Goal: Task Accomplishment & Management: Manage account settings

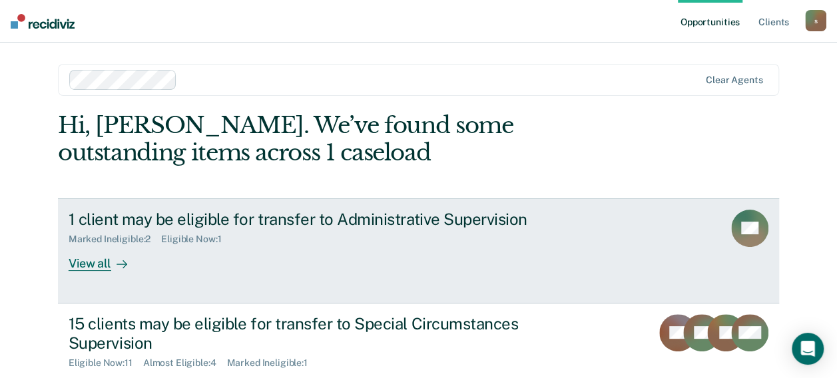
click at [404, 240] on div "Marked Ineligible : 2 Eligible Now : 1" at bounding box center [302, 236] width 467 height 17
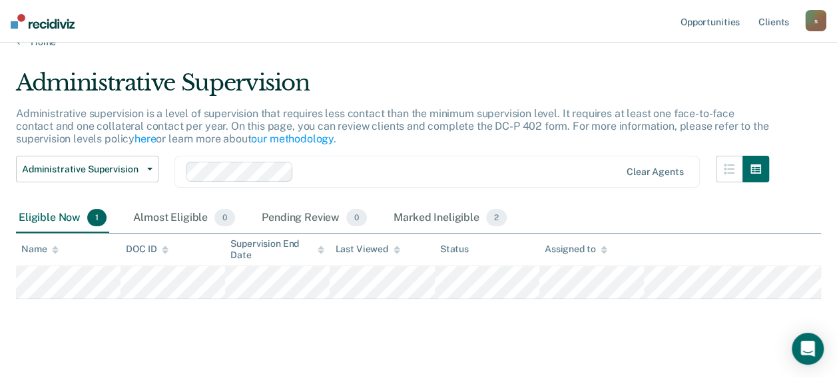
scroll to position [39, 0]
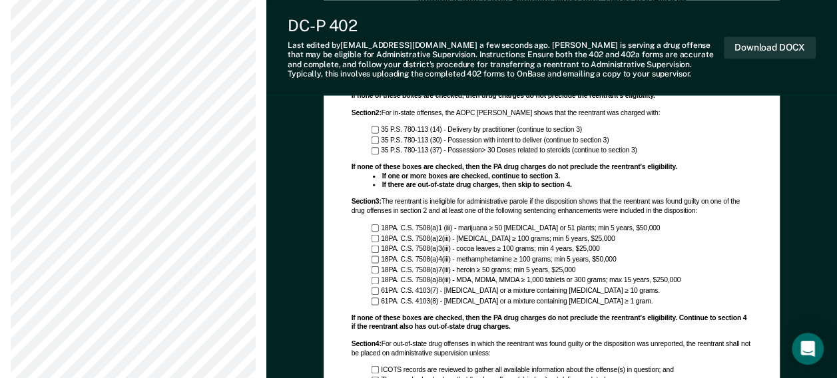
scroll to position [866, 0]
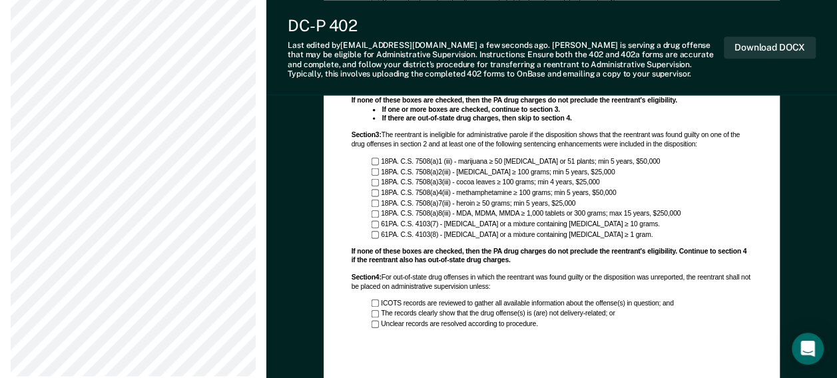
click at [370, 302] on div "ICOTS records are reviewed to gather all available information about the offens…" at bounding box center [551, 314] width 401 height 30
click at [587, 285] on div "Section 4 : For out-of-state drug offenses in which the reentrant was found gui…" at bounding box center [551, 283] width 401 height 18
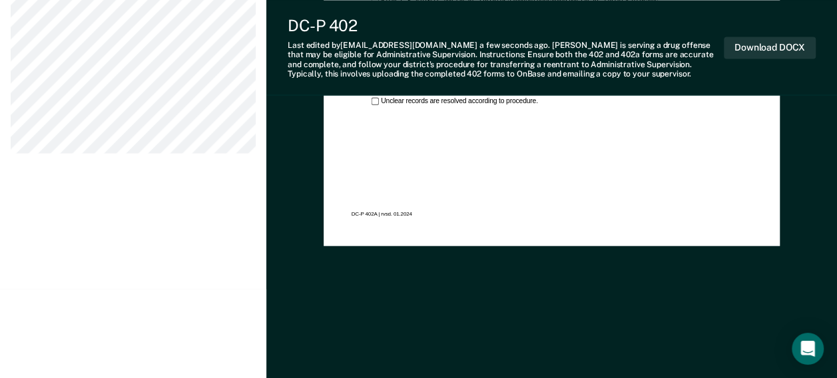
scroll to position [956, 0]
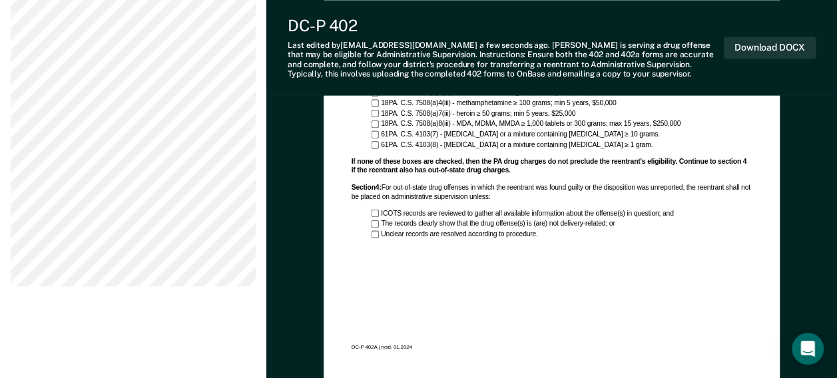
click at [373, 210] on div "ICOTS records are reviewed to gather all available information about the offens…" at bounding box center [561, 213] width 381 height 9
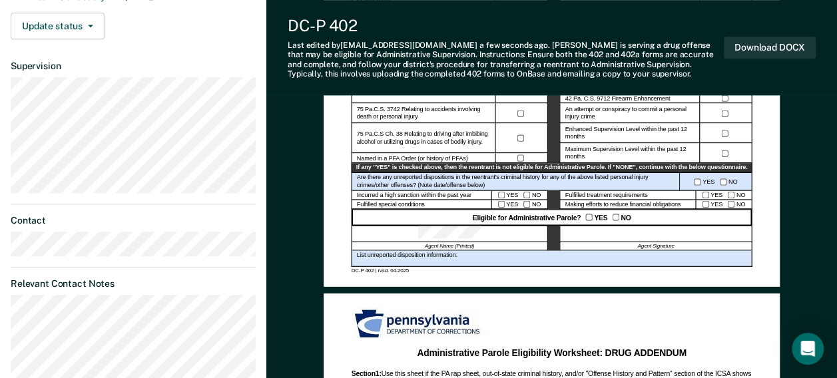
scroll to position [423, 0]
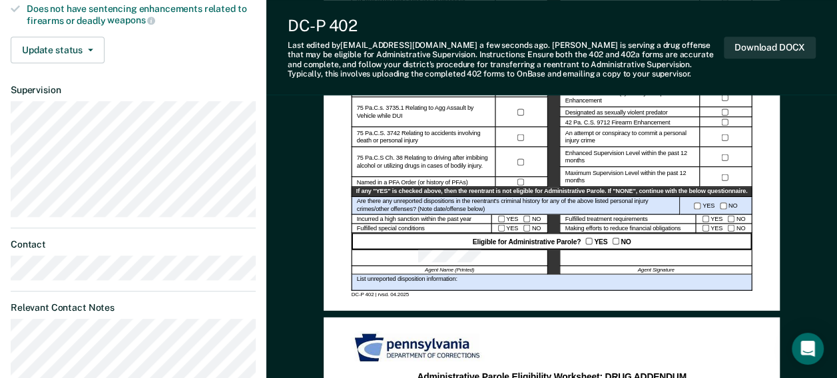
click at [633, 263] on div at bounding box center [655, 258] width 192 height 17
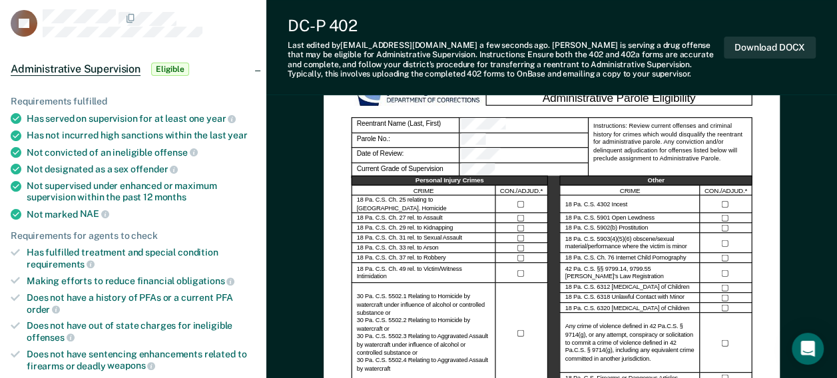
scroll to position [200, 0]
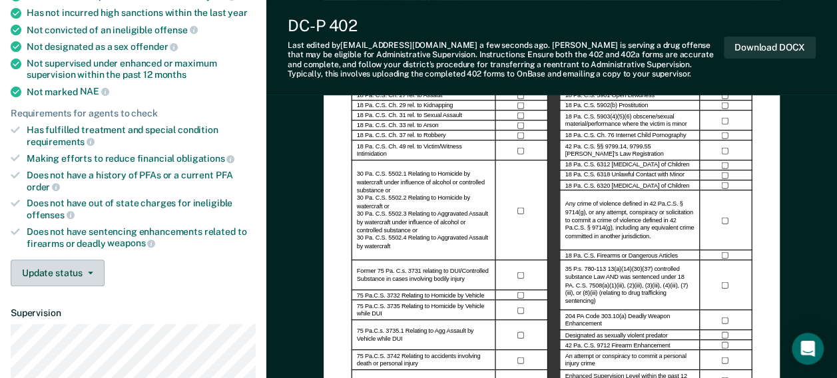
click at [85, 264] on button "Update status" at bounding box center [58, 273] width 94 height 27
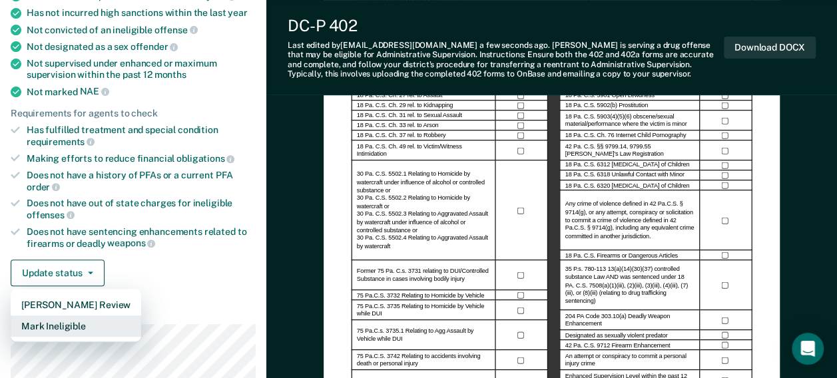
click at [79, 326] on button "Mark Ineligible" at bounding box center [76, 326] width 131 height 21
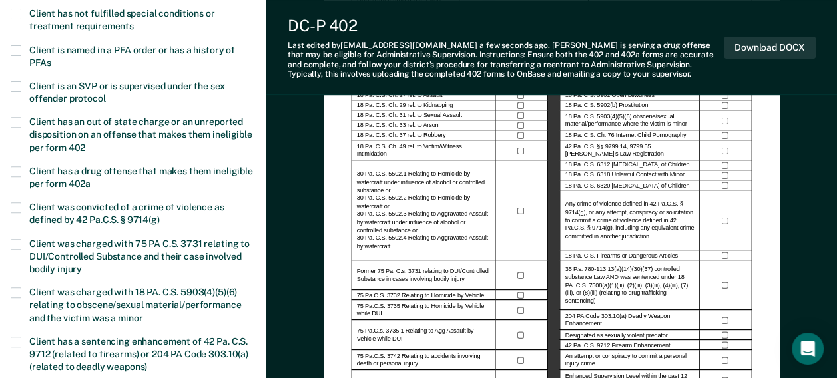
click at [18, 166] on span at bounding box center [16, 171] width 11 height 11
click at [91, 179] on input "Client has a drug offense that makes them ineligible per form 402a" at bounding box center [91, 179] width 0 height 0
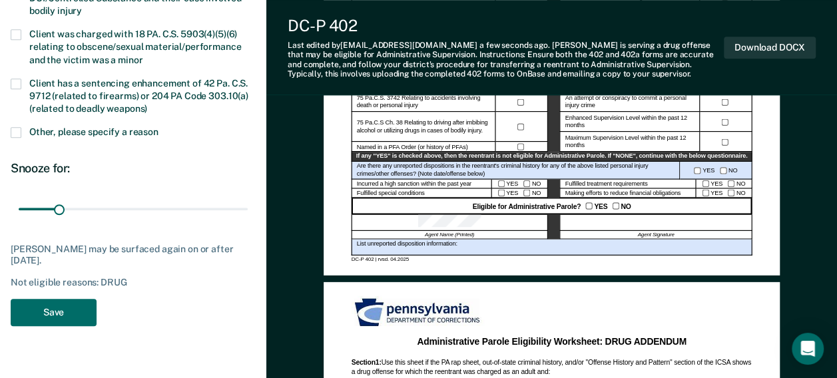
scroll to position [466, 0]
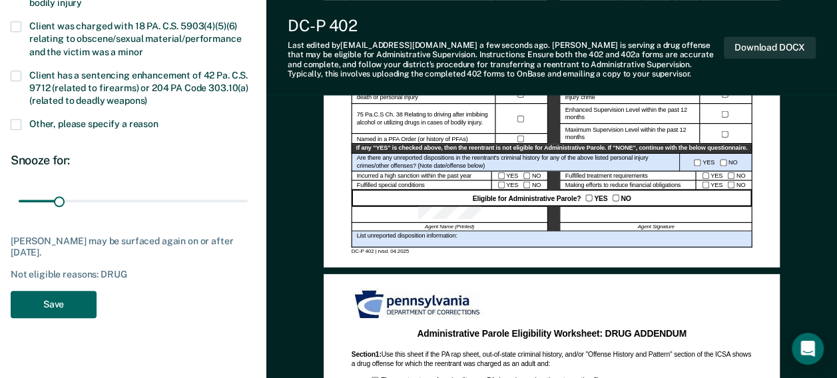
click at [47, 307] on button "Save" at bounding box center [54, 304] width 86 height 27
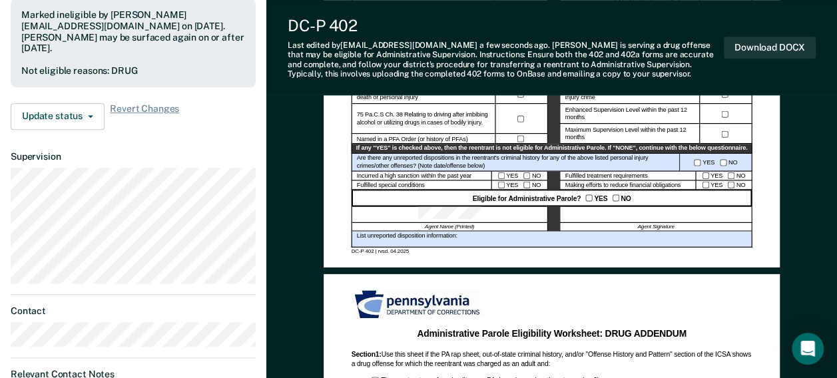
scroll to position [0, 0]
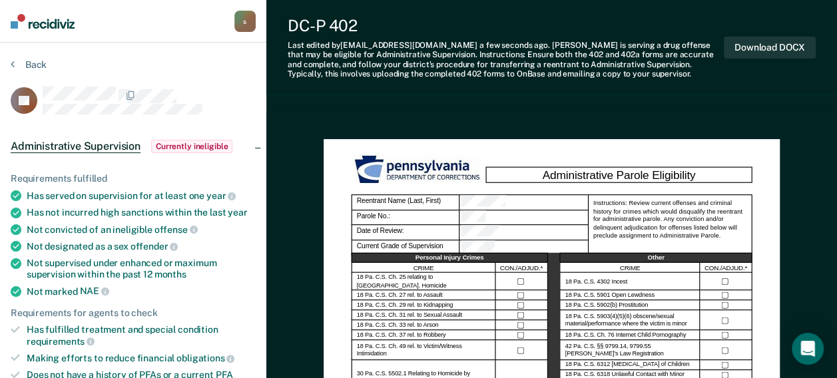
click at [245, 23] on div "s" at bounding box center [244, 21] width 21 height 21
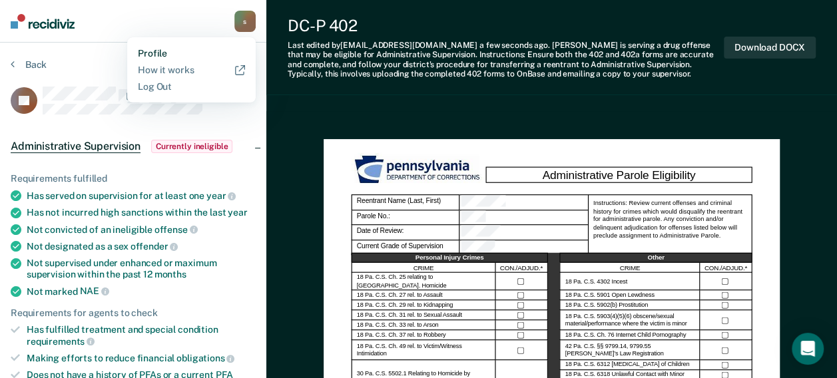
click at [162, 51] on link "Profile" at bounding box center [191, 53] width 107 height 11
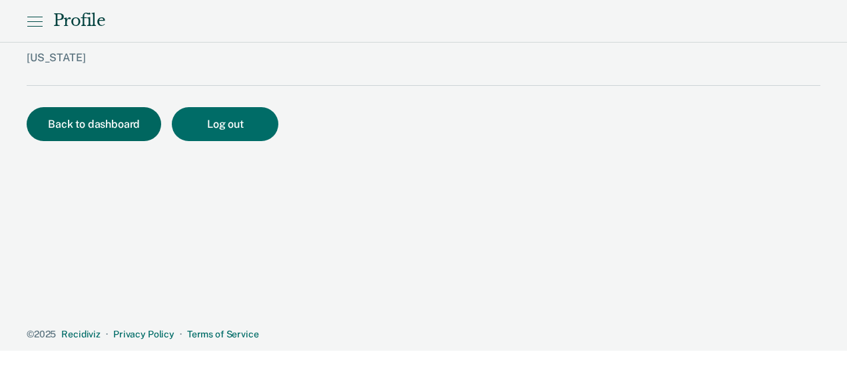
click at [108, 112] on button "Back to dashboard" at bounding box center [94, 124] width 135 height 34
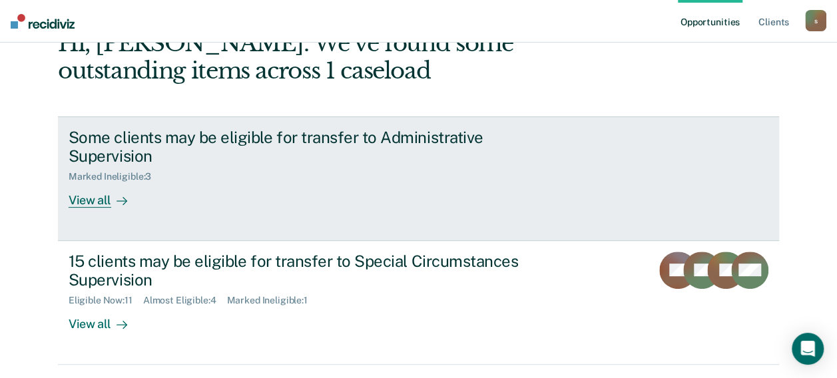
scroll to position [121, 0]
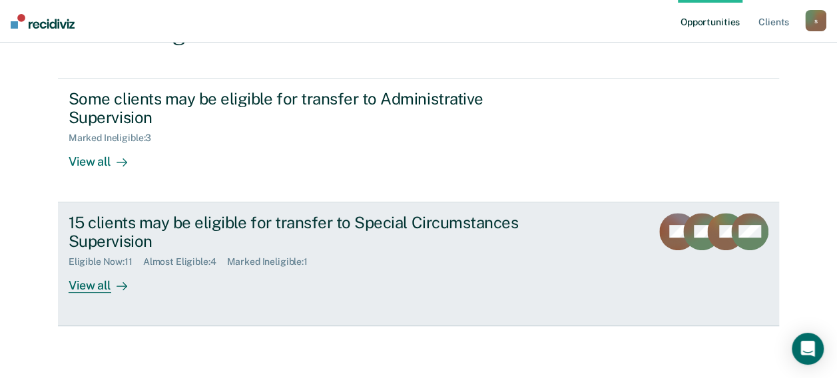
click at [438, 235] on div "15 clients may be eligible for transfer to Special Circumstances Supervision" at bounding box center [302, 232] width 467 height 39
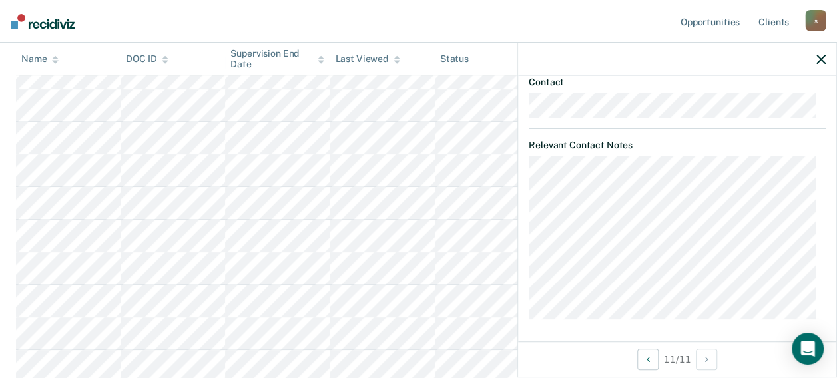
scroll to position [404, 0]
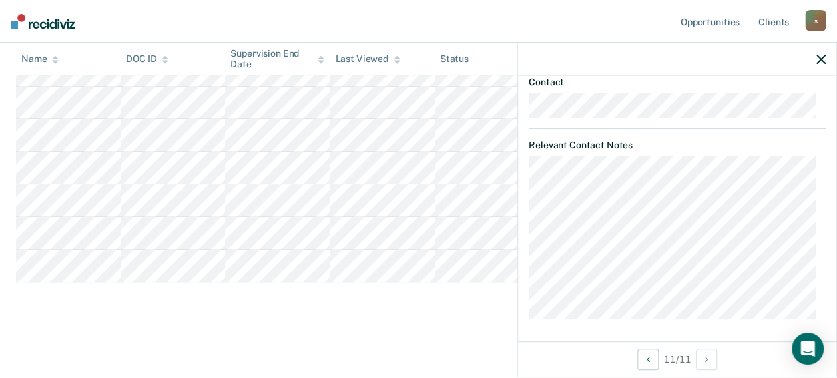
click at [316, 328] on main "Special Circumstances Supervision Special circumstances supervision allows reen…" at bounding box center [418, 20] width 837 height 707
click at [819, 57] on icon "button" at bounding box center [820, 59] width 9 height 9
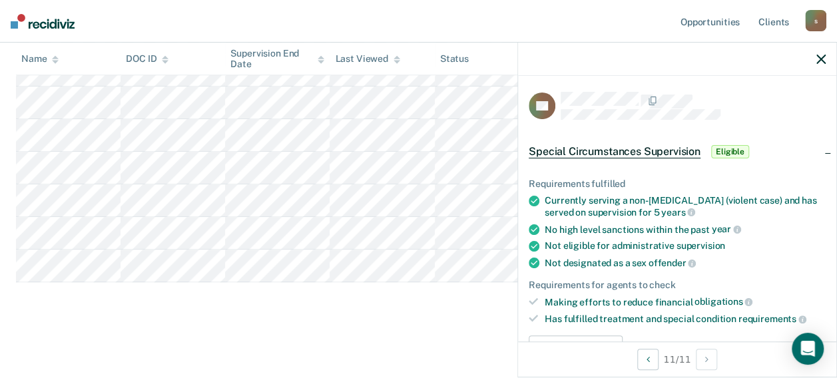
click at [633, 150] on span "Special Circumstances Supervision" at bounding box center [615, 151] width 172 height 13
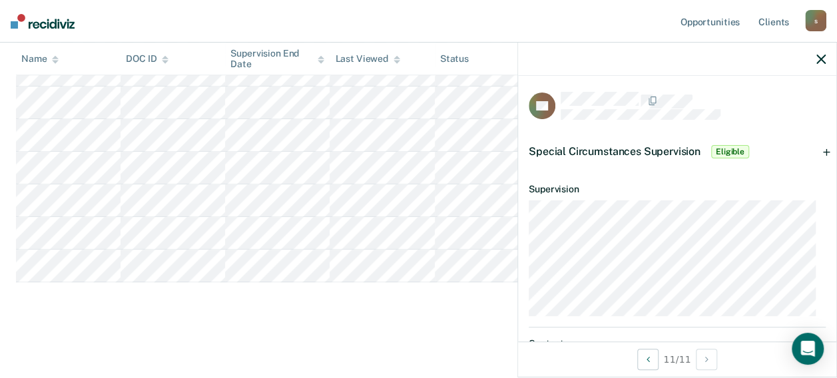
click at [633, 150] on span "Special Circumstances Supervision" at bounding box center [615, 151] width 172 height 13
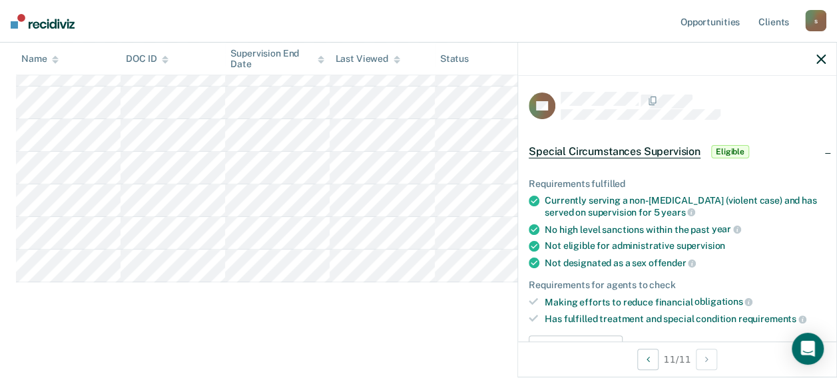
click at [633, 150] on span "Special Circumstances Supervision" at bounding box center [615, 151] width 172 height 13
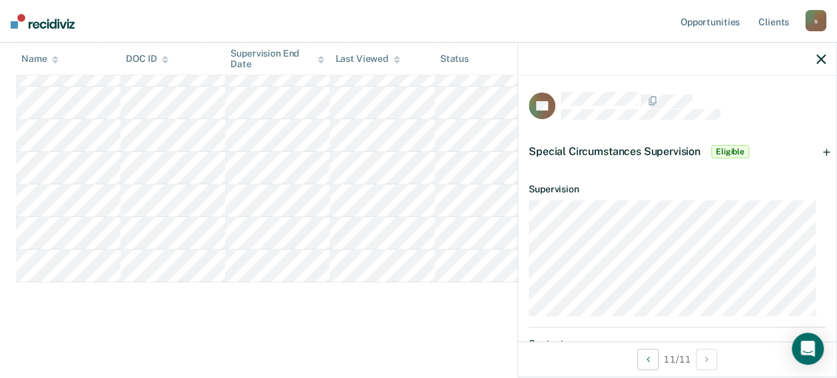
click at [633, 150] on span "Special Circumstances Supervision" at bounding box center [615, 151] width 172 height 13
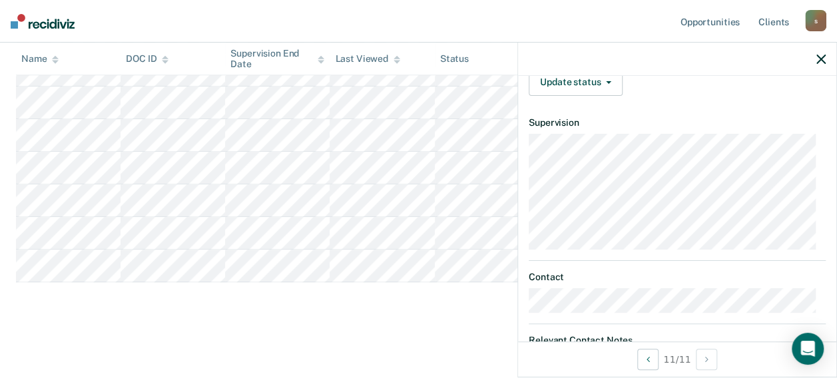
scroll to position [200, 0]
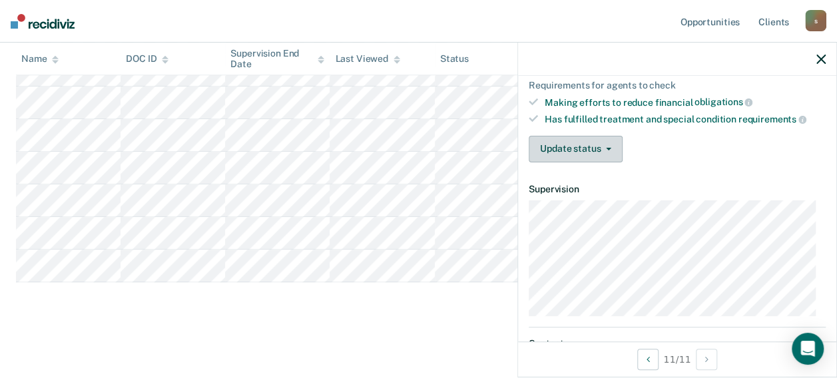
click at [603, 146] on button "Update status" at bounding box center [576, 149] width 94 height 27
click at [700, 136] on div "Update status [PERSON_NAME] Review Mark Ineligible" at bounding box center [677, 149] width 297 height 27
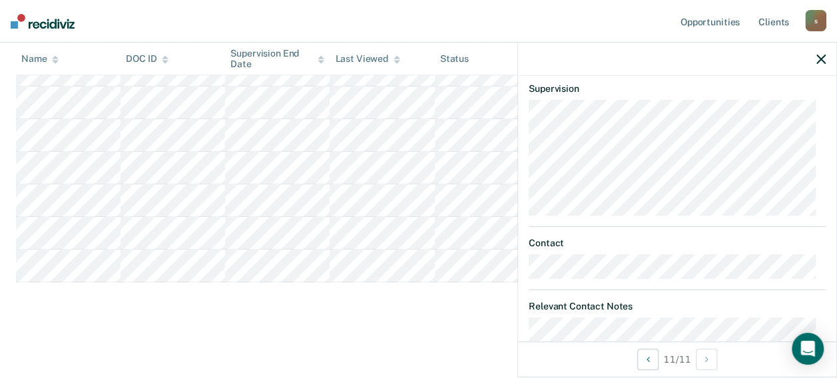
scroll to position [0, 0]
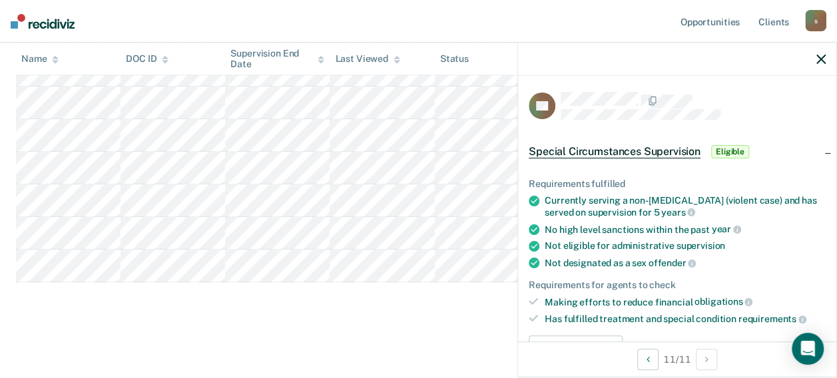
click at [642, 154] on span "Special Circumstances Supervision" at bounding box center [615, 151] width 172 height 13
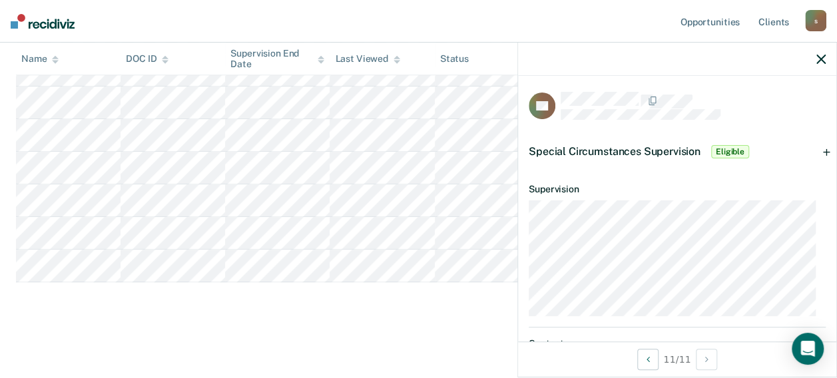
click at [642, 154] on span "Special Circumstances Supervision" at bounding box center [615, 151] width 172 height 13
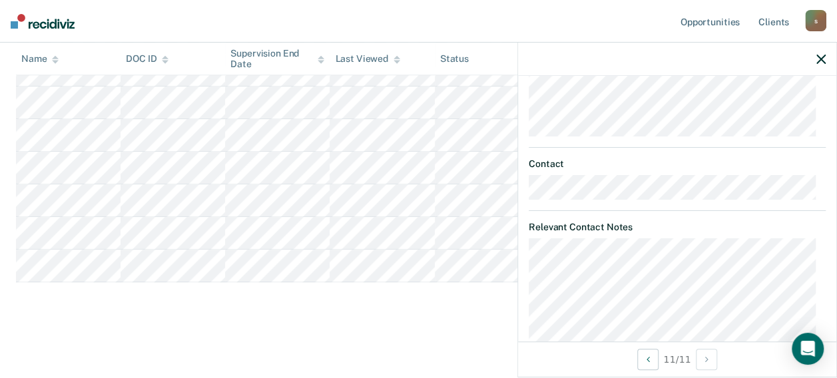
scroll to position [461, 0]
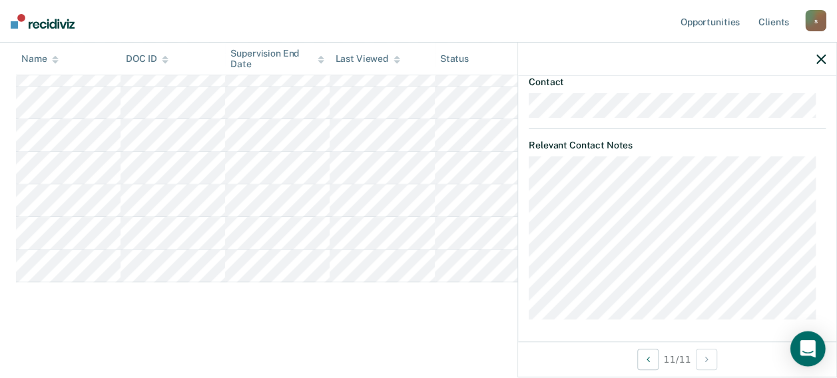
click at [814, 357] on div "Open Intercom Messenger" at bounding box center [807, 349] width 35 height 35
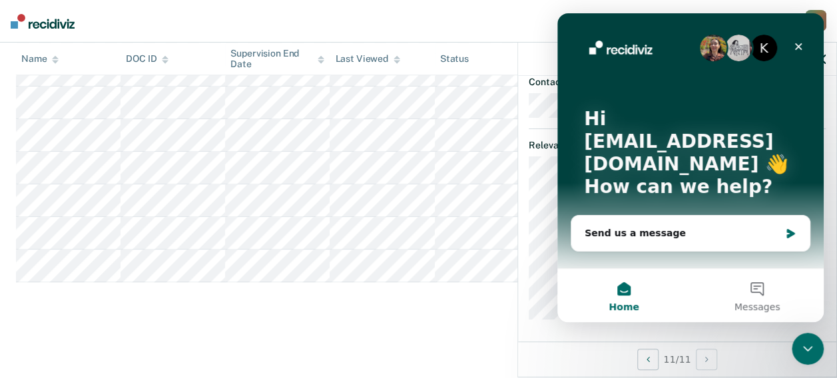
scroll to position [0, 0]
click at [798, 45] on icon "Close" at bounding box center [798, 46] width 11 height 11
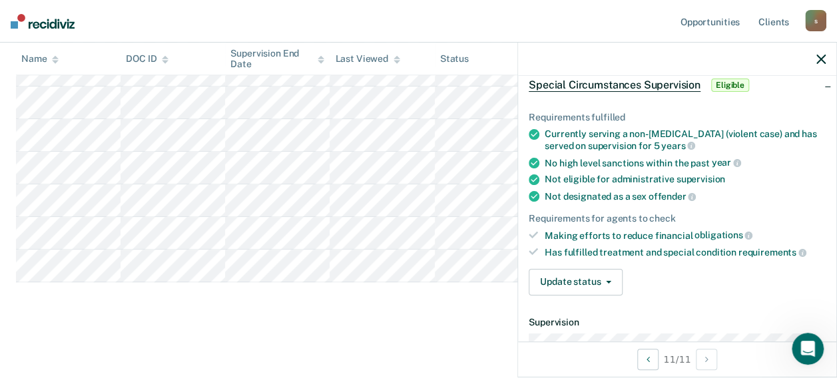
scroll to position [133, 0]
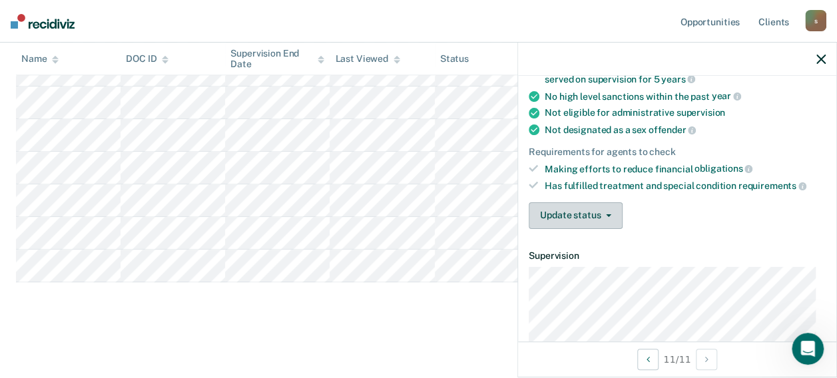
click at [611, 211] on button "Update status" at bounding box center [576, 215] width 94 height 27
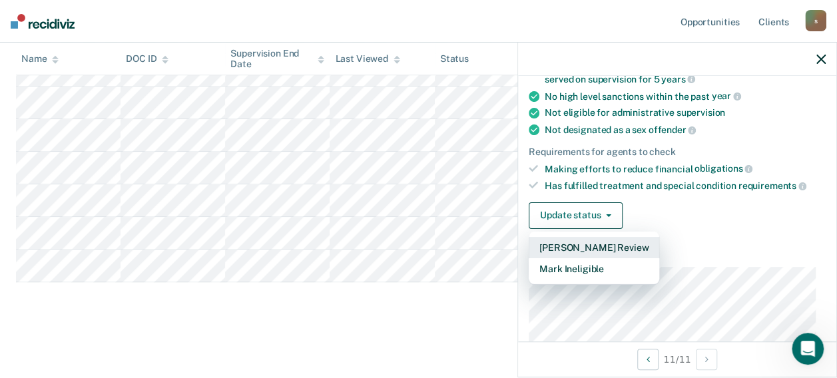
click at [599, 244] on button "[PERSON_NAME] Review" at bounding box center [594, 247] width 131 height 21
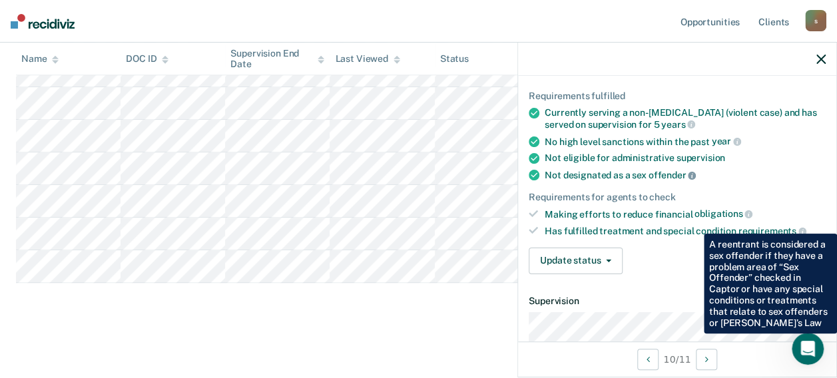
scroll to position [170, 0]
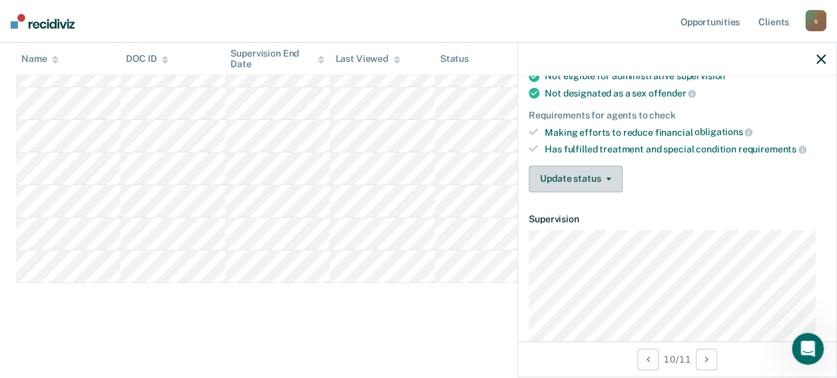
click at [593, 177] on button "Update status" at bounding box center [576, 179] width 94 height 27
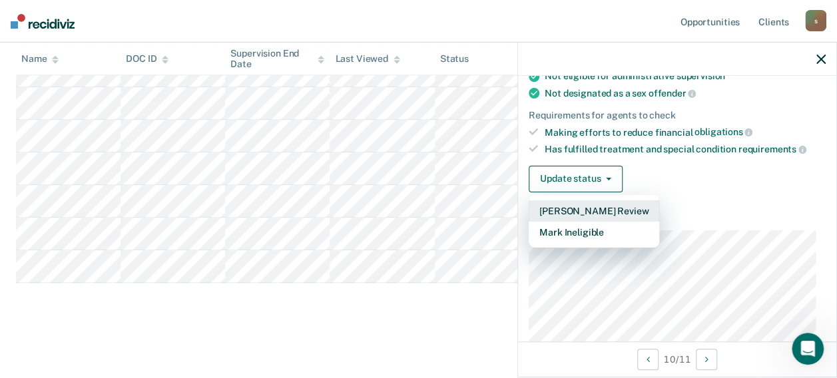
click at [597, 205] on button "[PERSON_NAME] Review" at bounding box center [594, 210] width 131 height 21
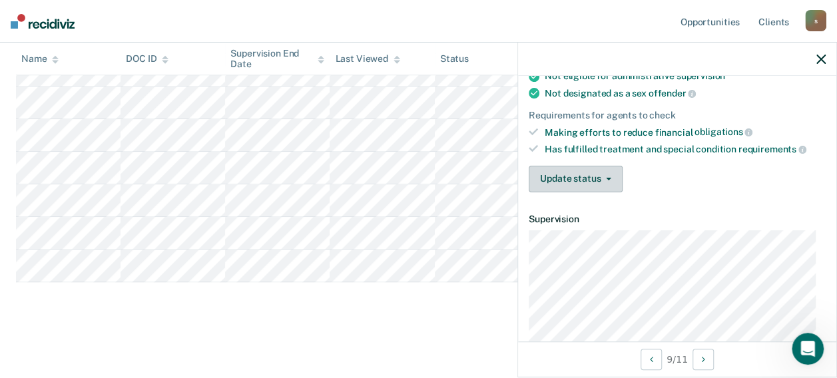
click at [601, 178] on span "button" at bounding box center [606, 179] width 11 height 3
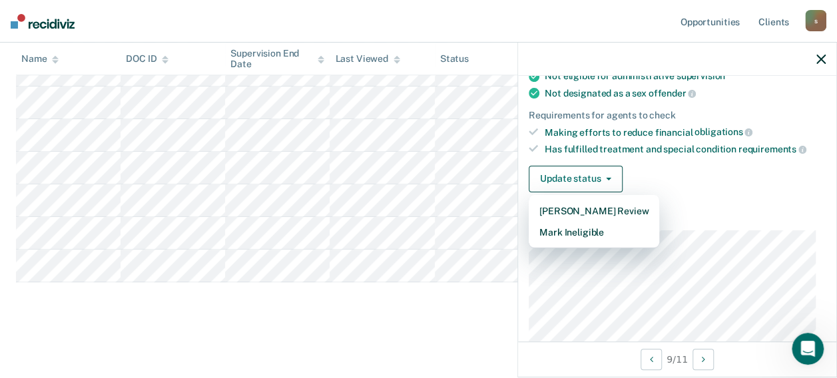
click at [760, 168] on div "Update status [PERSON_NAME] Review Mark Ineligible" at bounding box center [677, 179] width 297 height 27
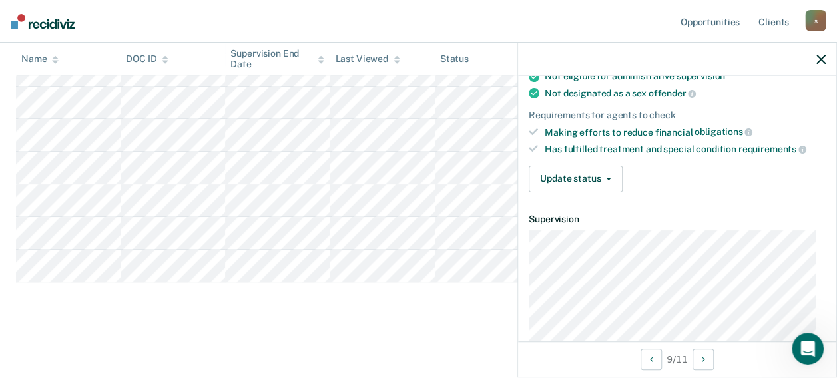
click at [531, 147] on icon at bounding box center [533, 148] width 9 height 7
click at [595, 166] on button "Update status" at bounding box center [576, 179] width 94 height 27
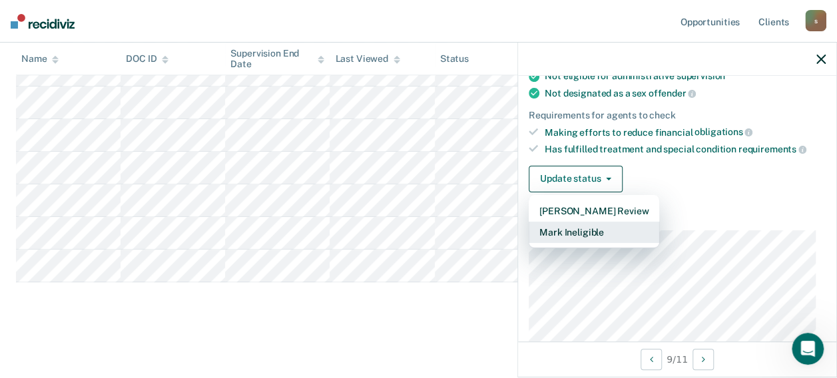
click at [589, 226] on button "Mark Ineligible" at bounding box center [594, 232] width 131 height 21
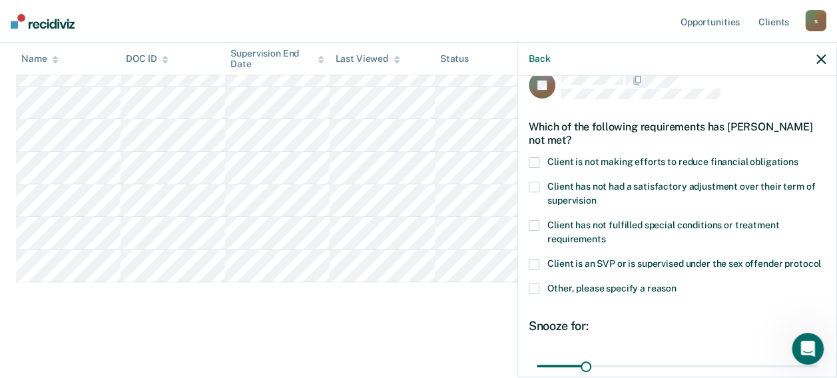
scroll to position [19, 0]
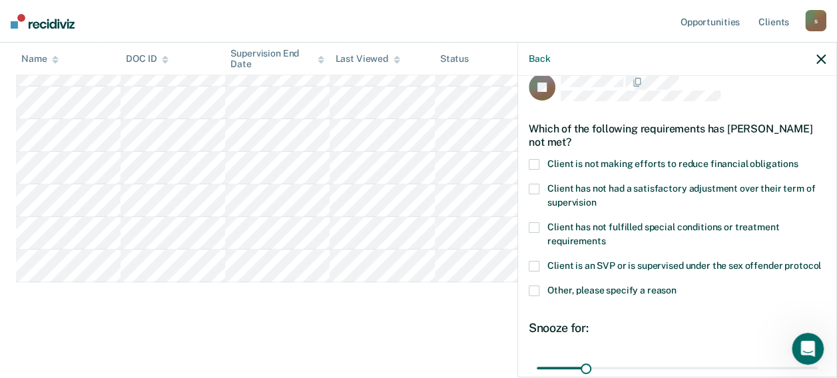
click at [536, 160] on span at bounding box center [534, 164] width 11 height 11
click at [798, 159] on input "Client is not making efforts to reduce financial obligations" at bounding box center [798, 159] width 0 height 0
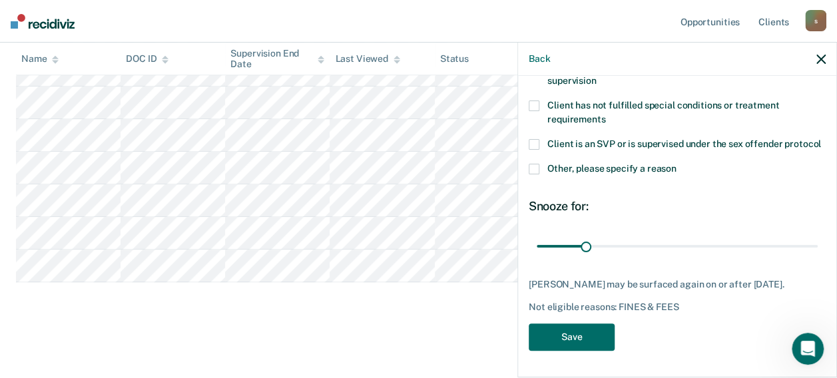
scroll to position [152, 0]
type input "30"
drag, startPoint x: 583, startPoint y: 246, endPoint x: 583, endPoint y: 253, distance: 7.3
click at [583, 253] on input "range" at bounding box center [677, 245] width 281 height 23
click at [567, 336] on button "Save" at bounding box center [572, 337] width 86 height 27
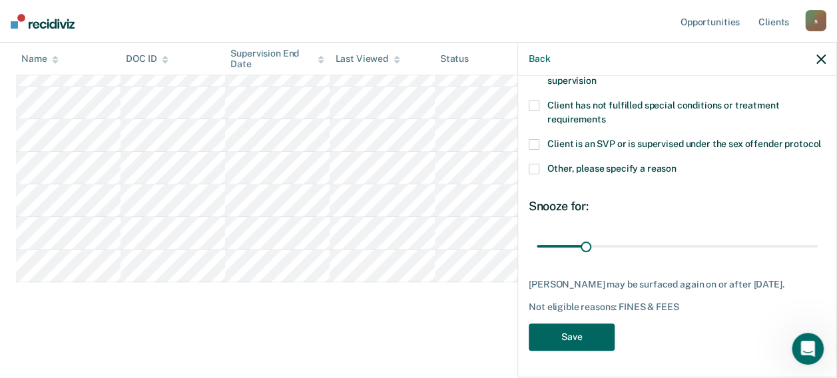
scroll to position [305, 0]
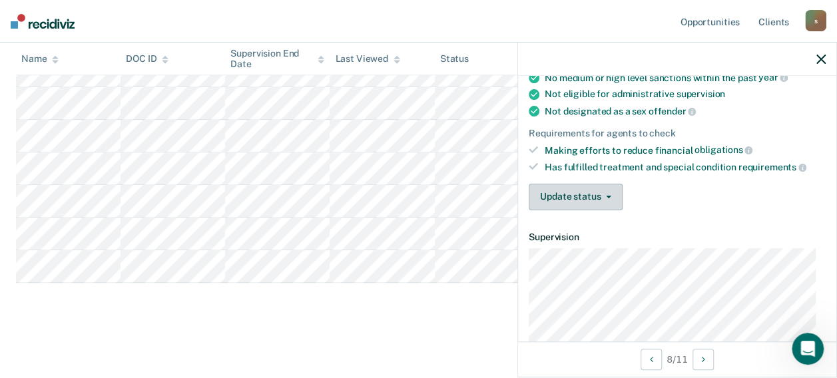
click at [581, 202] on button "Update status" at bounding box center [576, 197] width 94 height 27
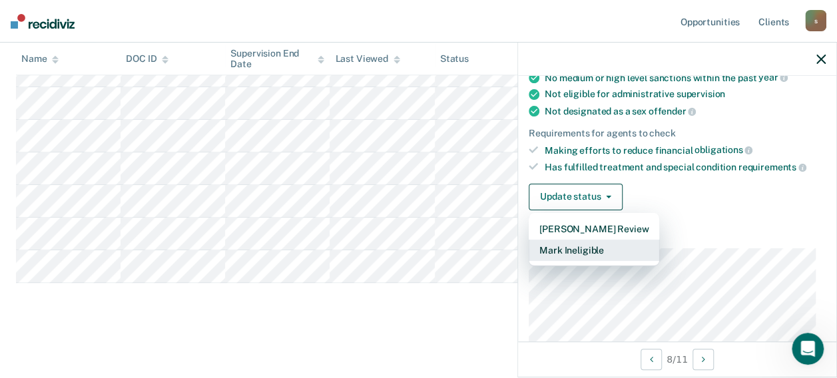
click at [565, 246] on button "Mark Ineligible" at bounding box center [594, 250] width 131 height 21
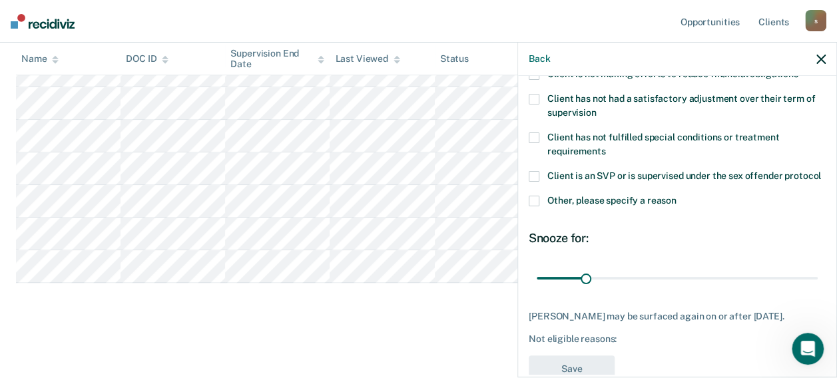
scroll to position [85, 0]
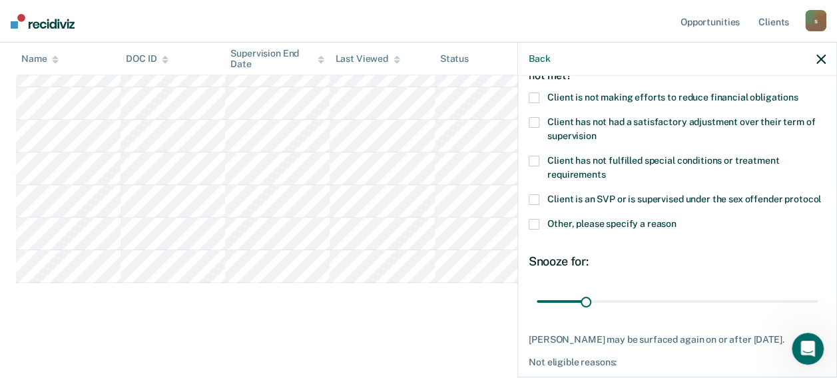
click at [537, 97] on span at bounding box center [534, 98] width 11 height 11
click at [798, 93] on input "Client is not making efforts to reduce financial obligations" at bounding box center [798, 93] width 0 height 0
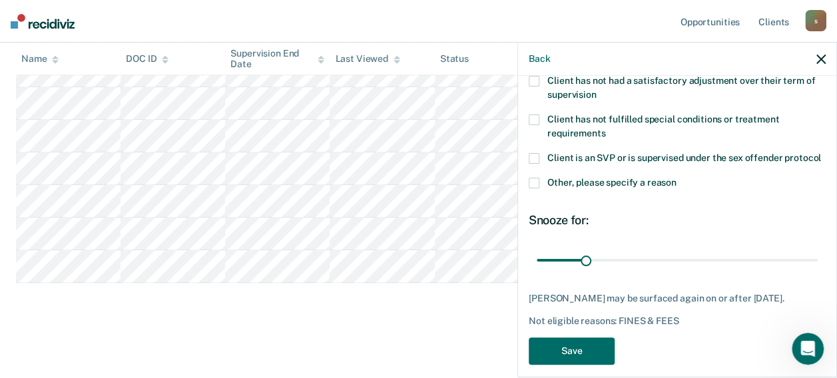
scroll to position [162, 0]
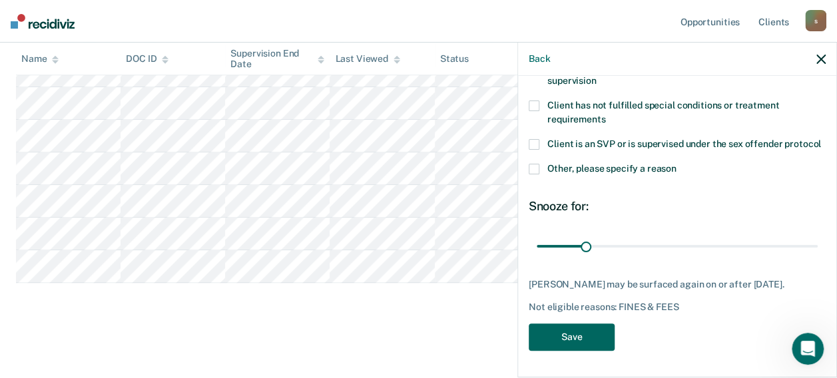
click at [572, 333] on button "Save" at bounding box center [572, 337] width 86 height 27
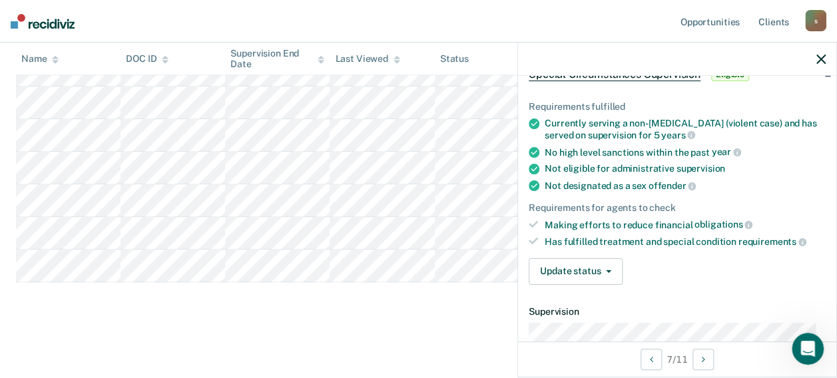
scroll to position [133, 0]
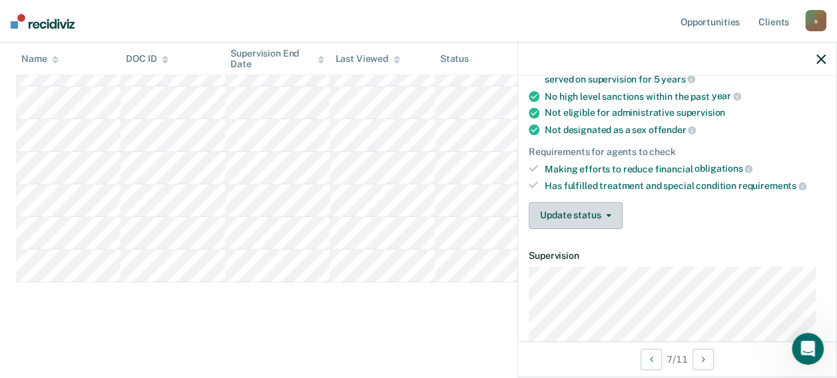
click at [578, 216] on button "Update status" at bounding box center [576, 215] width 94 height 27
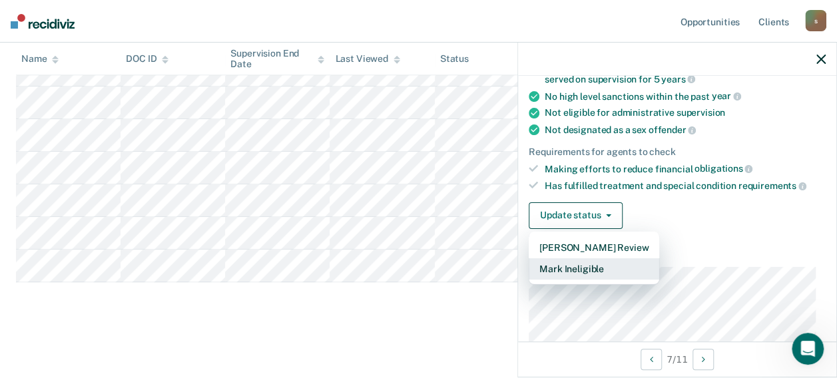
click at [568, 264] on button "Mark Ineligible" at bounding box center [594, 268] width 131 height 21
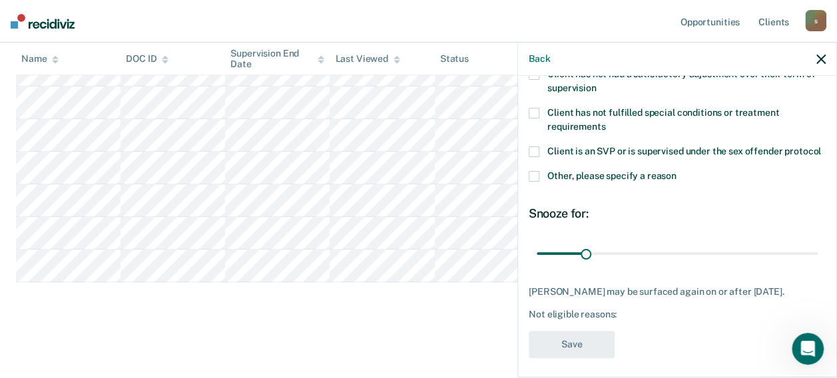
scroll to position [67, 0]
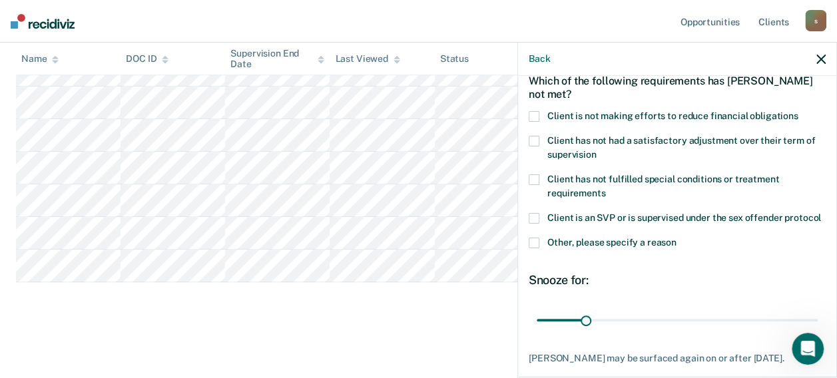
click at [536, 113] on span at bounding box center [534, 116] width 11 height 11
click at [798, 111] on input "Client is not making efforts to reduce financial obligations" at bounding box center [798, 111] width 0 height 0
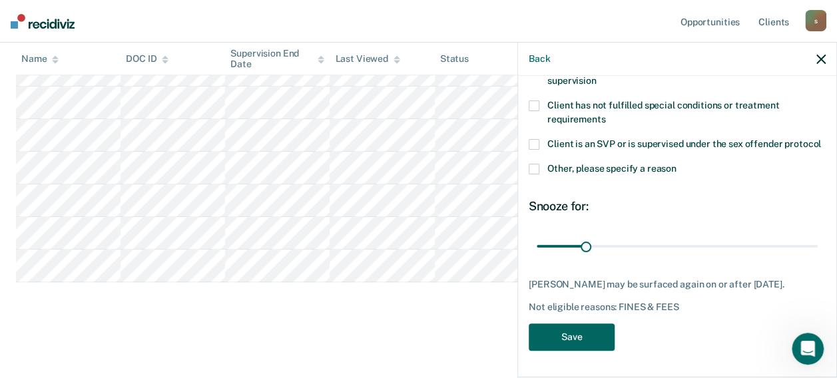
click at [582, 334] on button "Save" at bounding box center [572, 337] width 86 height 27
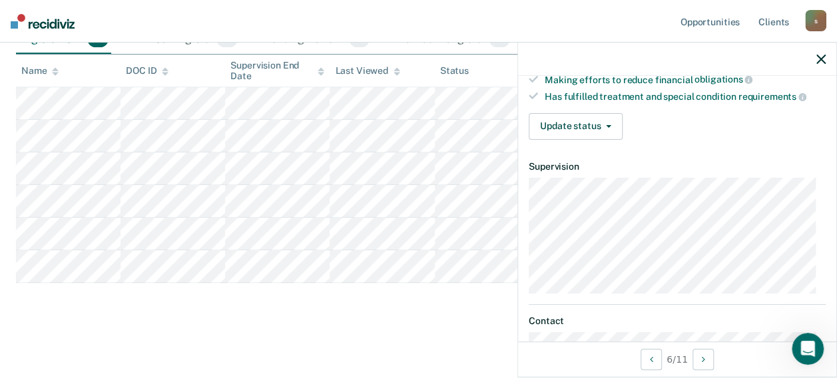
scroll to position [200, 0]
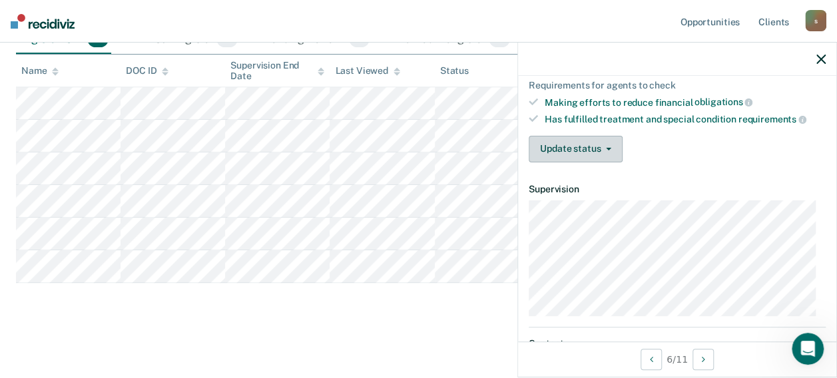
click at [603, 150] on button "Update status" at bounding box center [576, 149] width 94 height 27
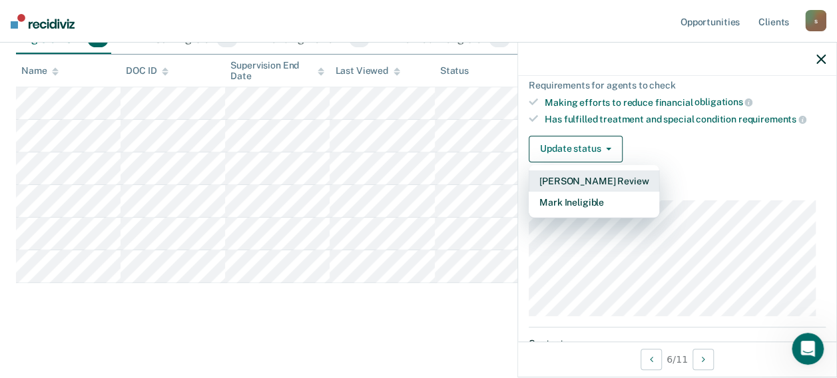
click at [600, 175] on button "[PERSON_NAME] Review" at bounding box center [594, 180] width 131 height 21
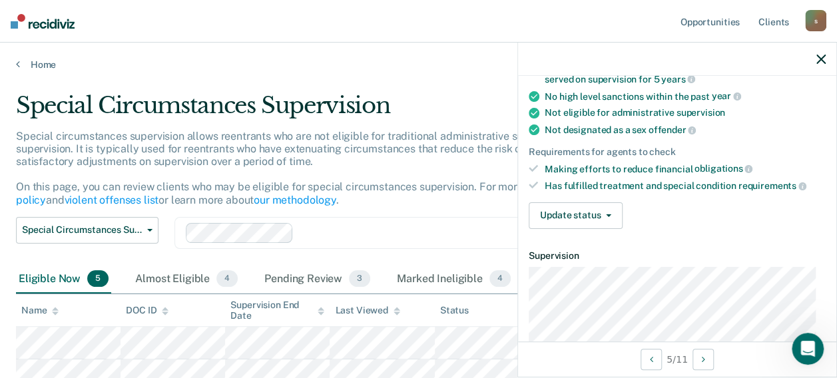
scroll to position [208, 0]
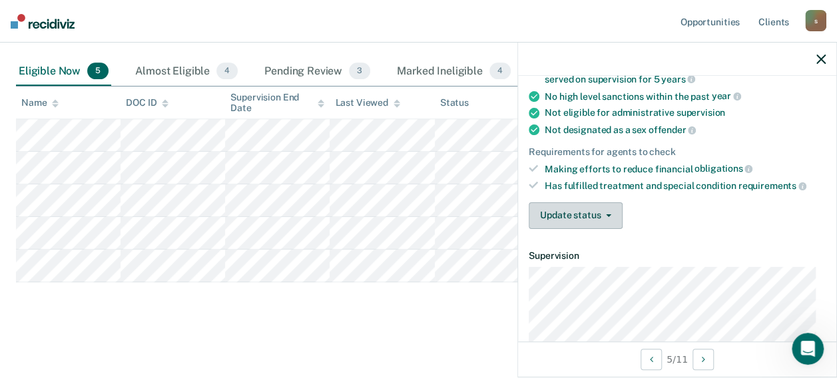
click at [603, 221] on button "Update status" at bounding box center [576, 215] width 94 height 27
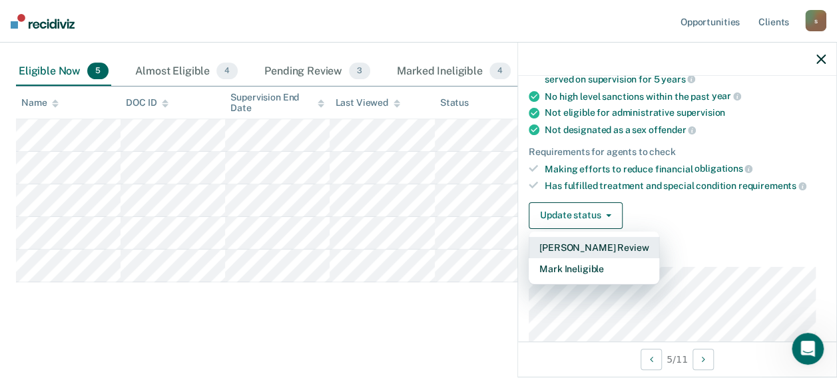
click at [600, 240] on button "[PERSON_NAME] Review" at bounding box center [594, 247] width 131 height 21
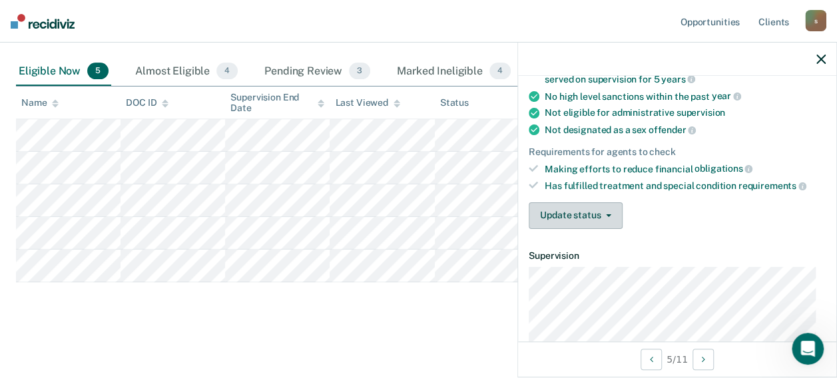
scroll to position [174, 0]
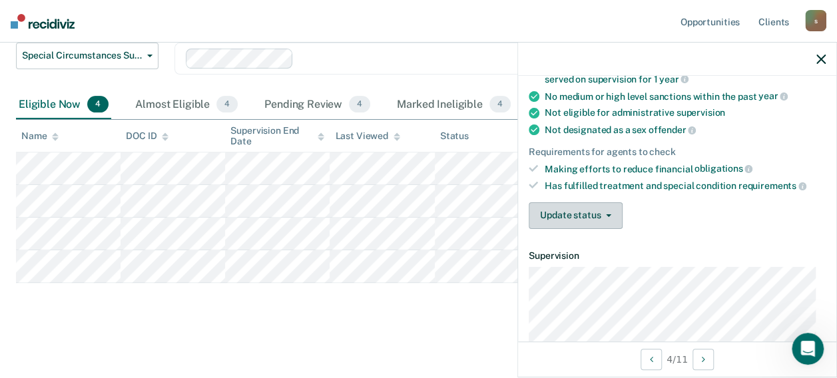
click at [601, 209] on button "Update status" at bounding box center [576, 215] width 94 height 27
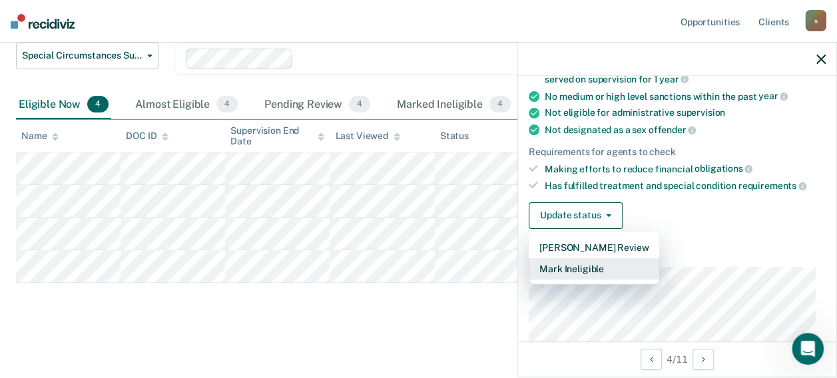
click at [593, 271] on button "Mark Ineligible" at bounding box center [594, 268] width 131 height 21
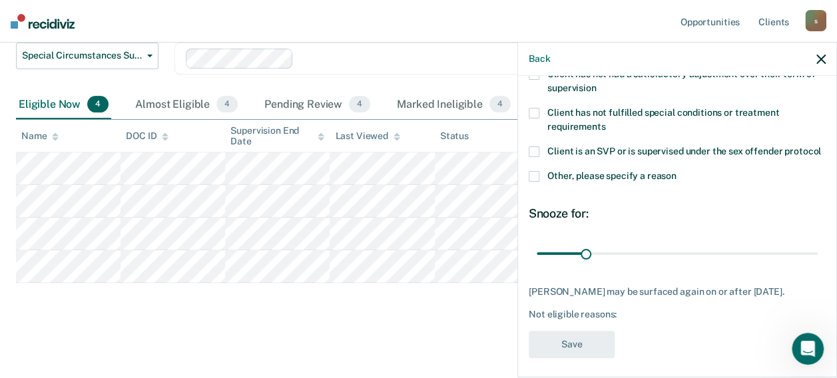
scroll to position [67, 0]
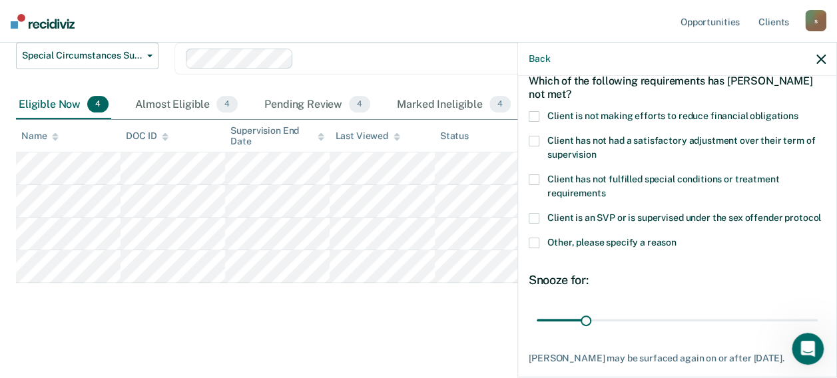
click at [535, 136] on span at bounding box center [534, 141] width 11 height 11
click at [596, 150] on input "Client has not had a satisfactory adjustment over their term of supervision" at bounding box center [596, 150] width 0 height 0
click at [535, 136] on span at bounding box center [534, 141] width 11 height 11
click at [596, 150] on input "Client has not had a satisfactory adjustment over their term of supervision" at bounding box center [596, 150] width 0 height 0
click at [531, 119] on span at bounding box center [534, 116] width 11 height 11
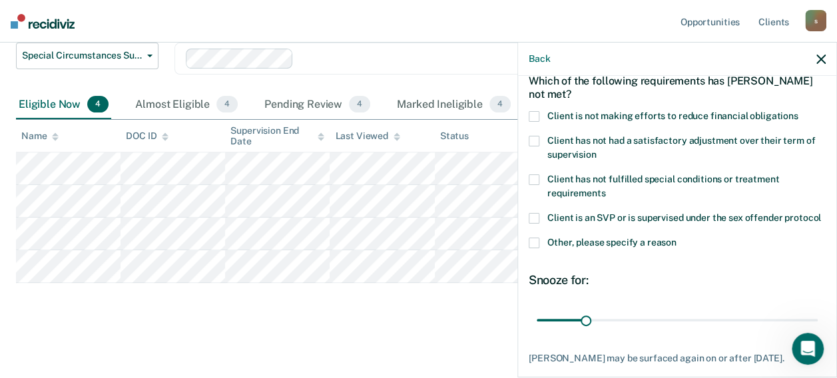
click at [798, 111] on input "Client is not making efforts to reduce financial obligations" at bounding box center [798, 111] width 0 height 0
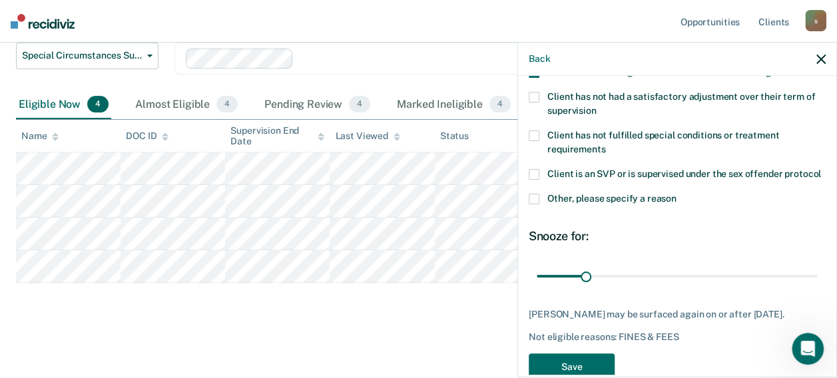
scroll to position [152, 0]
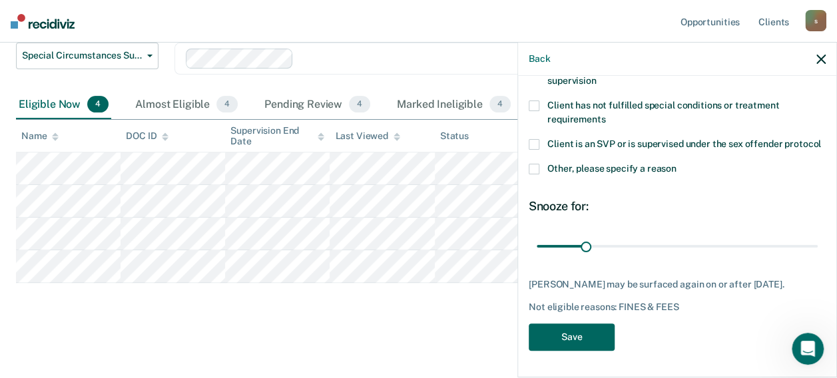
click at [575, 332] on button "Save" at bounding box center [572, 337] width 86 height 27
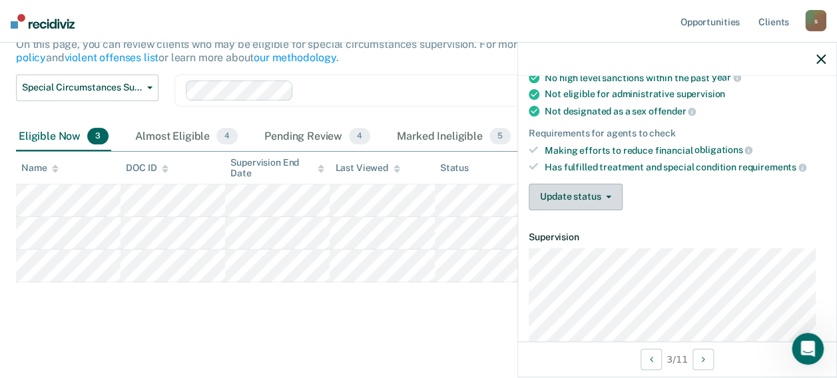
click at [598, 184] on button "Update status" at bounding box center [576, 197] width 94 height 27
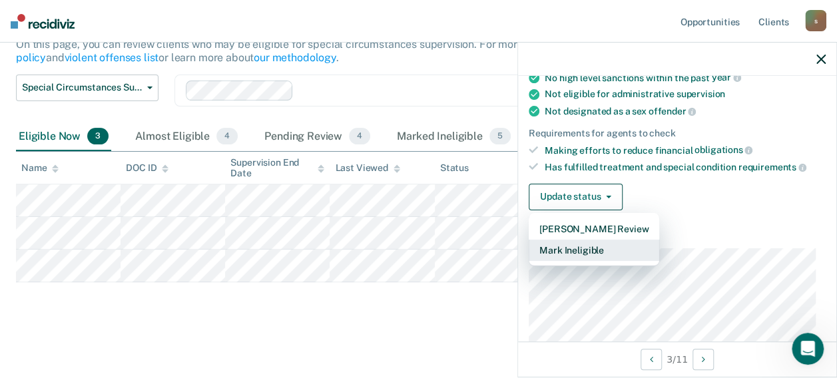
click at [573, 248] on button "Mark Ineligible" at bounding box center [594, 250] width 131 height 21
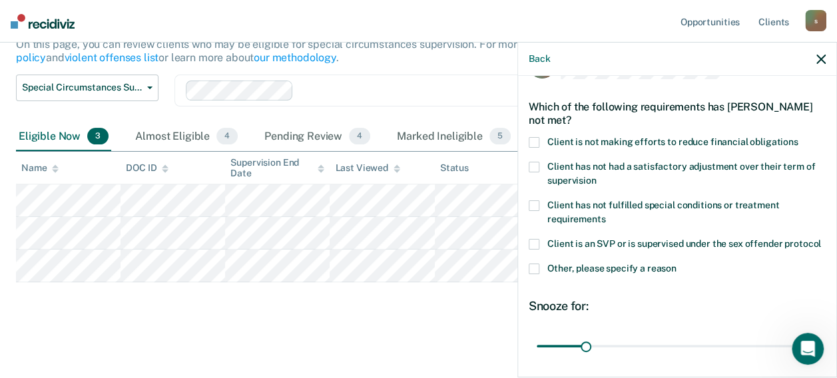
scroll to position [19, 0]
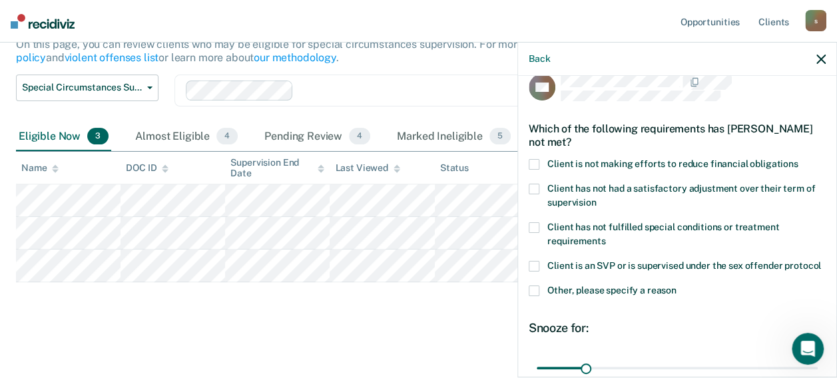
click at [537, 160] on span at bounding box center [534, 164] width 11 height 11
click at [798, 159] on input "Client is not making efforts to reduce financial obligations" at bounding box center [798, 159] width 0 height 0
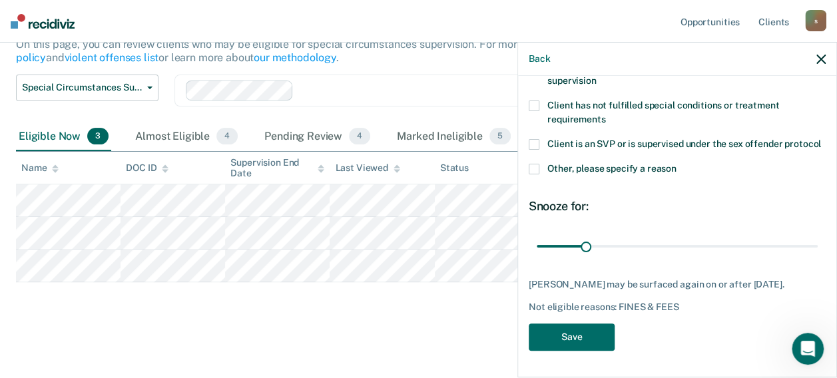
scroll to position [162, 0]
click at [573, 339] on button "Save" at bounding box center [572, 337] width 86 height 27
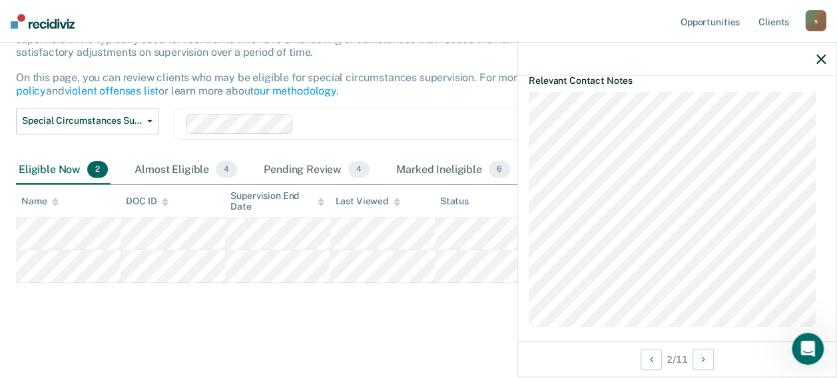
scroll to position [533, 0]
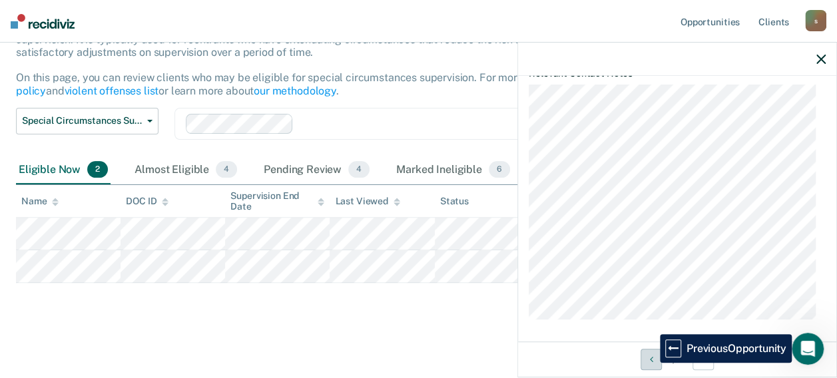
click at [650, 363] on icon "Previous Opportunity" at bounding box center [650, 359] width 3 height 9
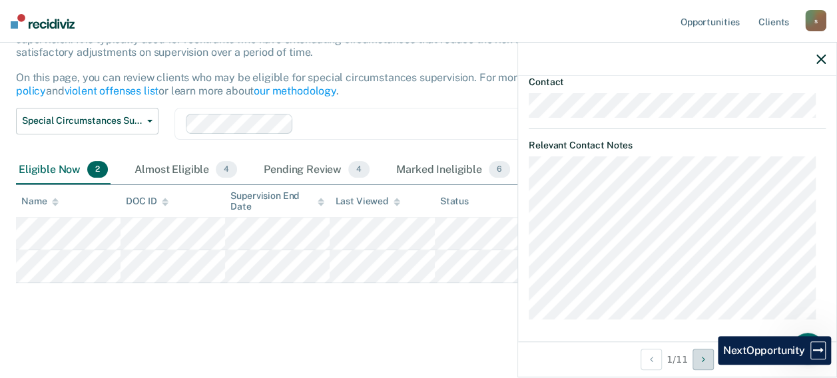
click at [708, 365] on button "Next Opportunity" at bounding box center [703, 359] width 21 height 21
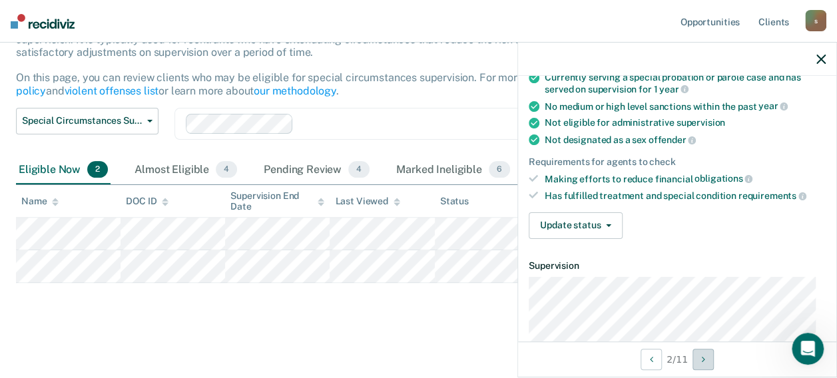
scroll to position [67, 0]
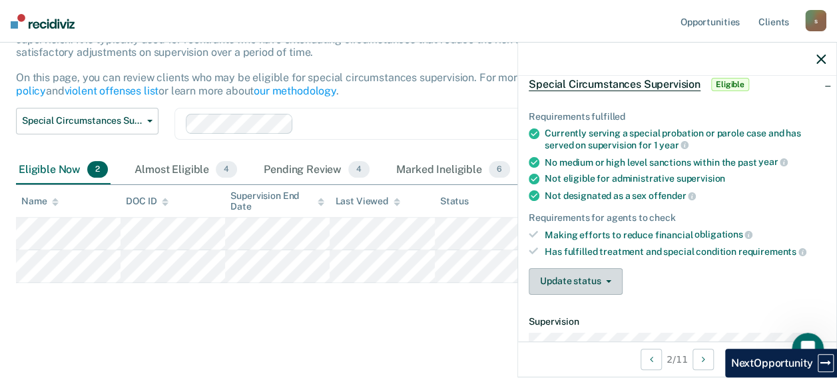
click at [581, 278] on button "Update status" at bounding box center [576, 281] width 94 height 27
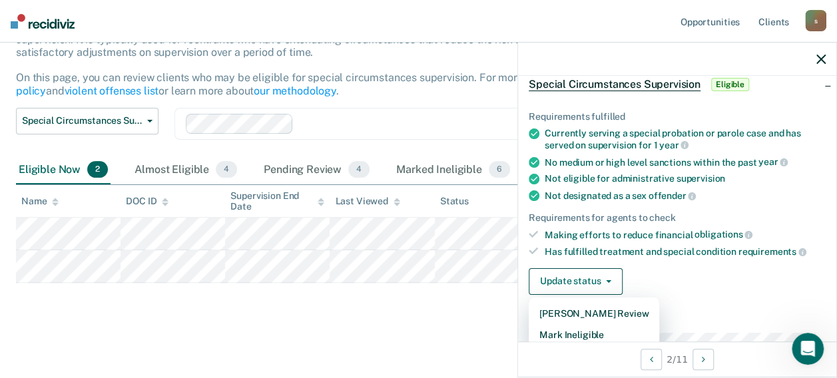
click at [331, 358] on main "Special Circumstances Supervision Special circumstances supervision allows reen…" at bounding box center [418, 168] width 837 height 414
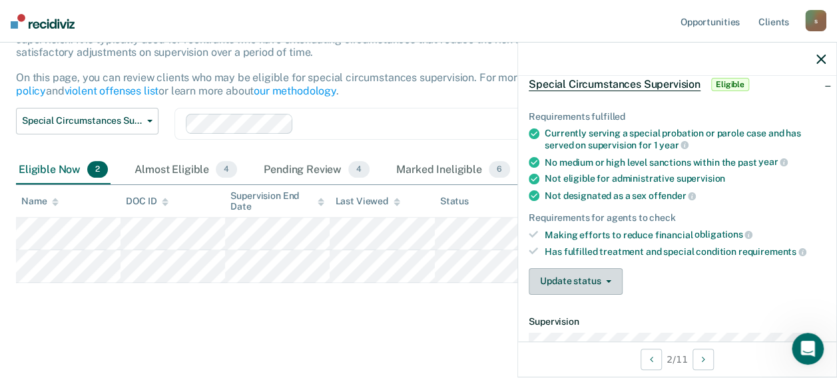
click at [595, 278] on button "Update status" at bounding box center [576, 281] width 94 height 27
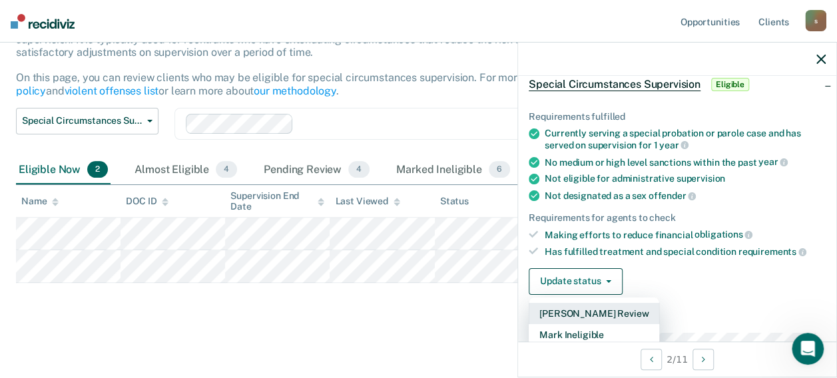
click at [585, 308] on button "[PERSON_NAME] Review" at bounding box center [594, 313] width 131 height 21
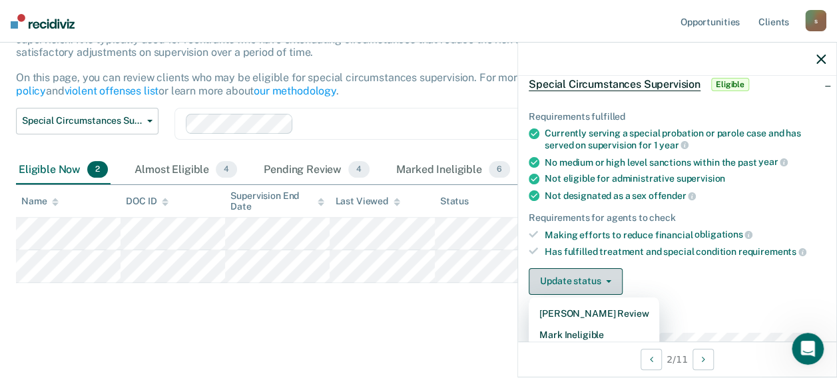
scroll to position [77, 0]
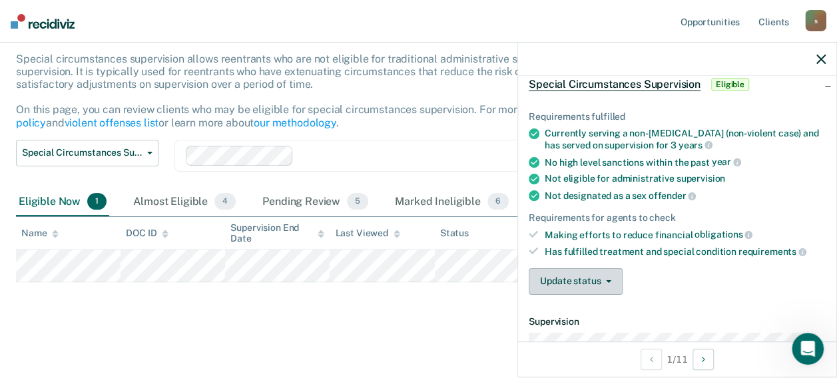
click at [571, 268] on button "Update status" at bounding box center [576, 281] width 94 height 27
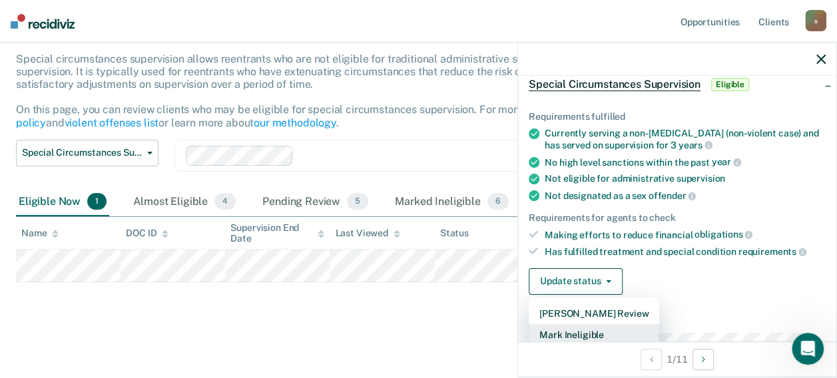
click at [586, 335] on button "Mark Ineligible" at bounding box center [594, 334] width 131 height 21
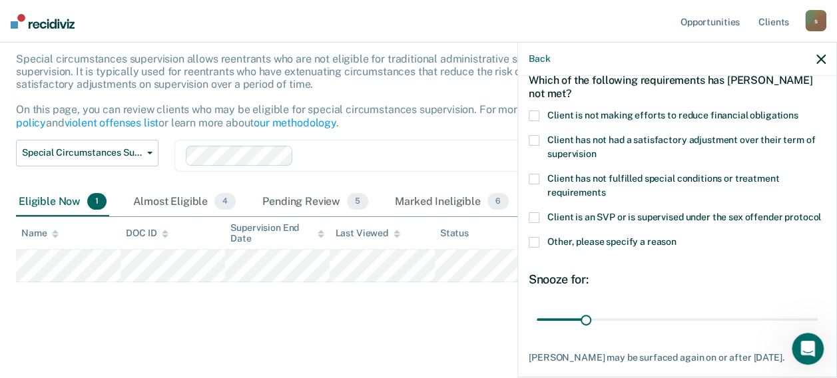
click at [535, 112] on span at bounding box center [534, 116] width 11 height 11
click at [798, 111] on input "Client is not making efforts to reduce financial obligations" at bounding box center [798, 111] width 0 height 0
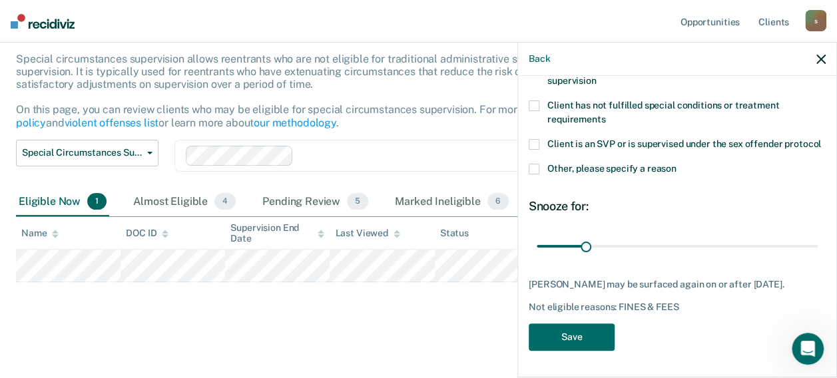
scroll to position [152, 0]
click at [557, 332] on button "Save" at bounding box center [572, 337] width 86 height 27
